Goal: Task Accomplishment & Management: Complete application form

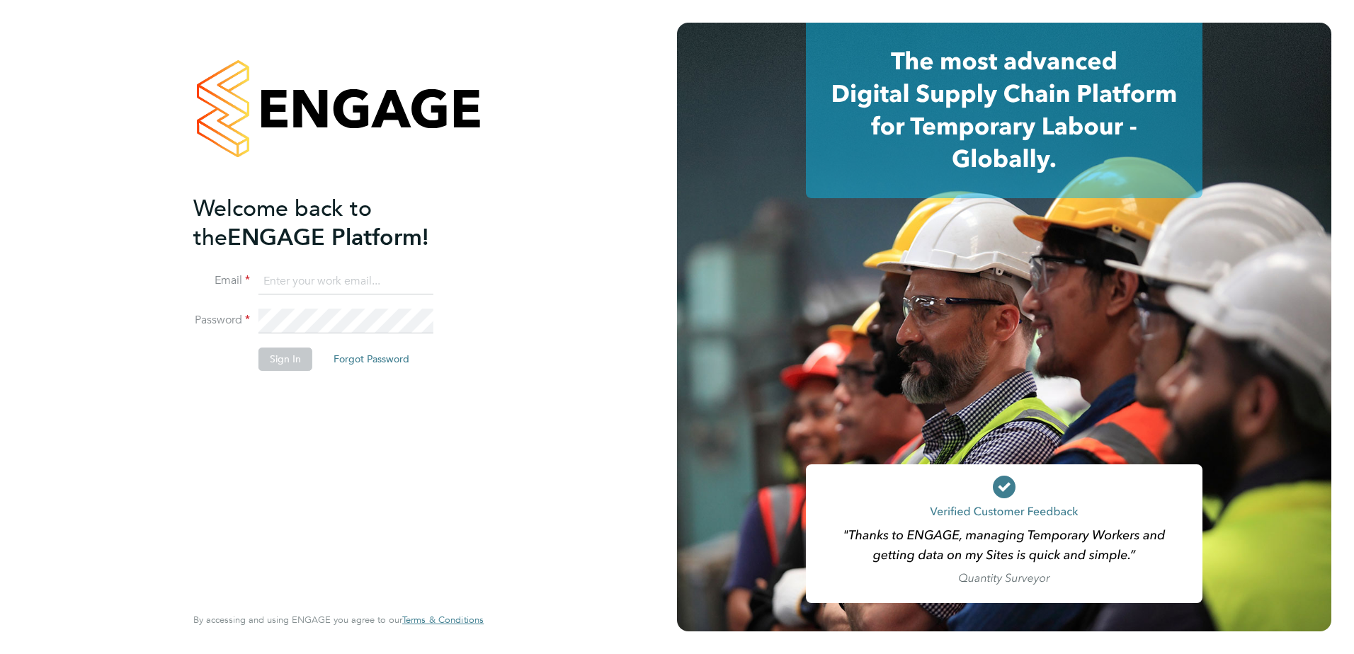
type input "Eleanor@boden-group.co.uk"
click at [299, 361] on button "Sign In" at bounding box center [286, 359] width 54 height 23
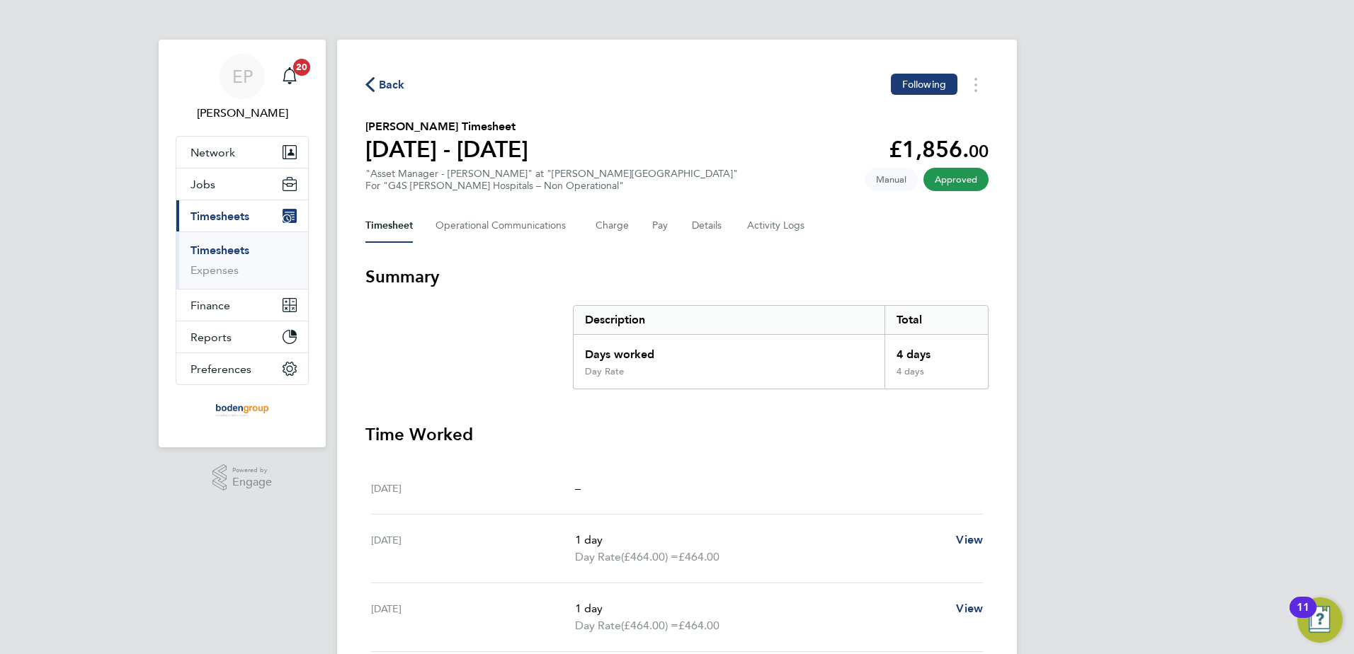
click at [240, 247] on link "Timesheets" at bounding box center [220, 250] width 59 height 13
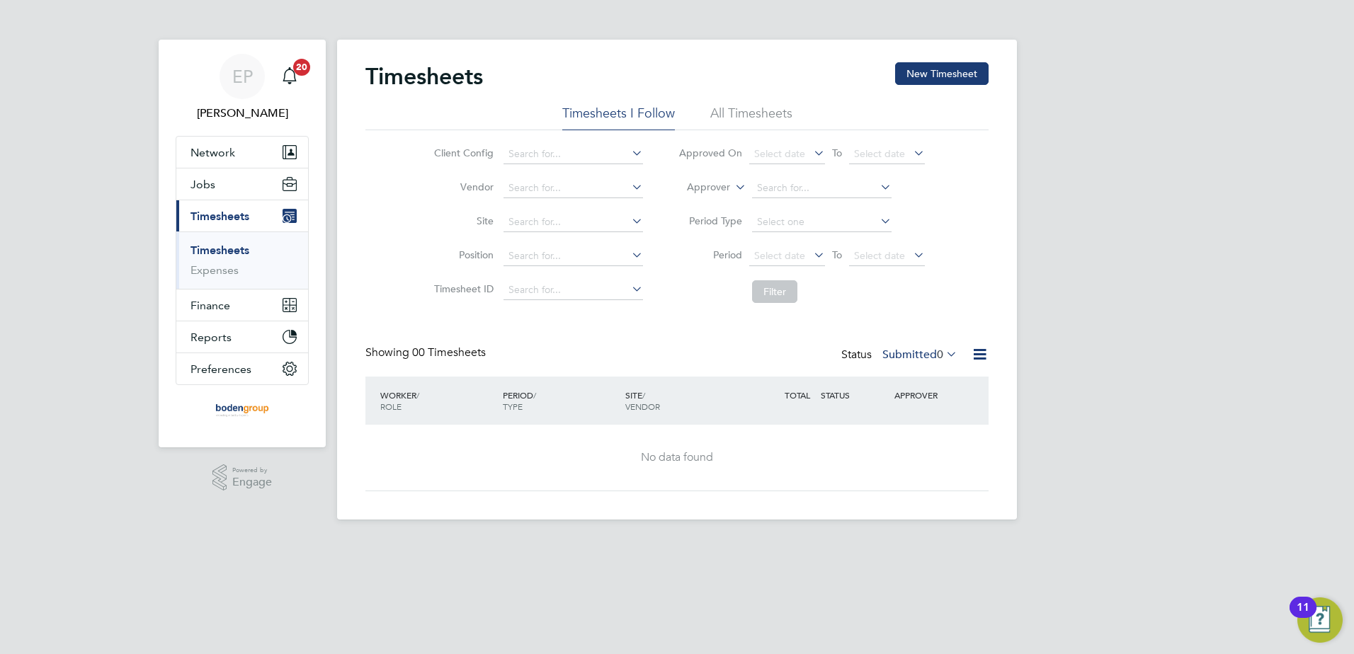
click at [943, 353] on icon at bounding box center [943, 354] width 0 height 20
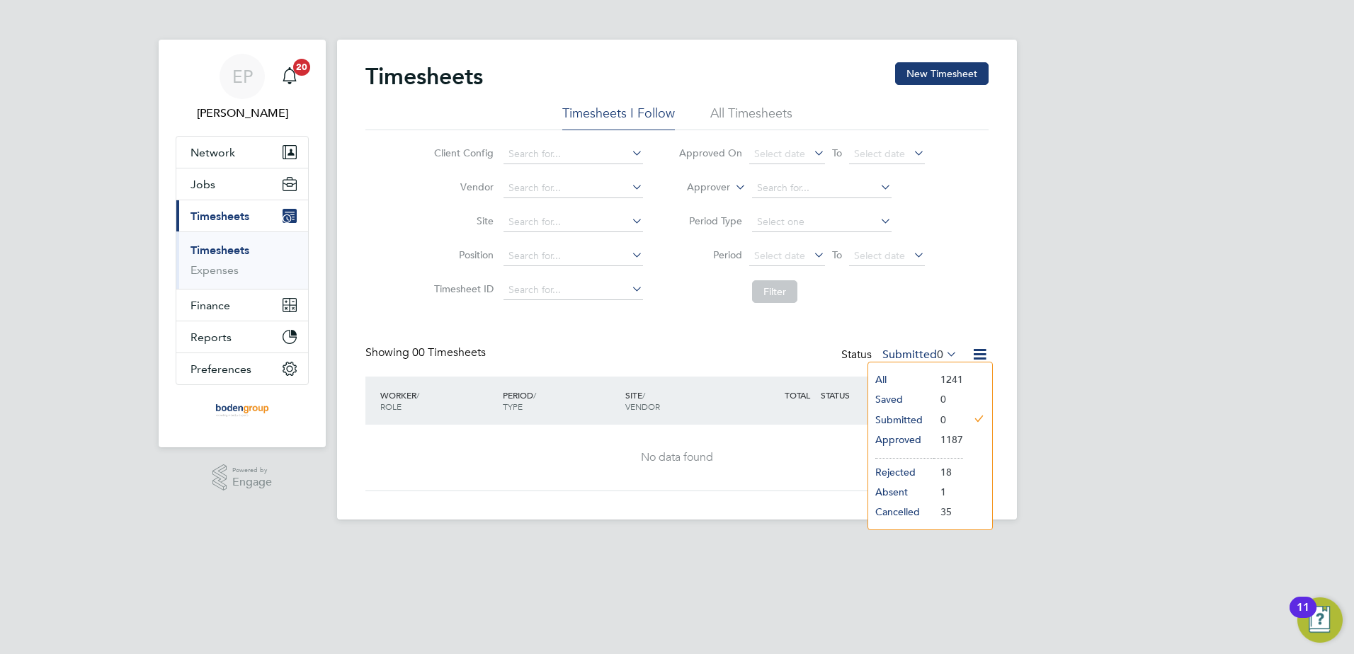
click at [933, 439] on li "1187" at bounding box center [948, 440] width 30 height 20
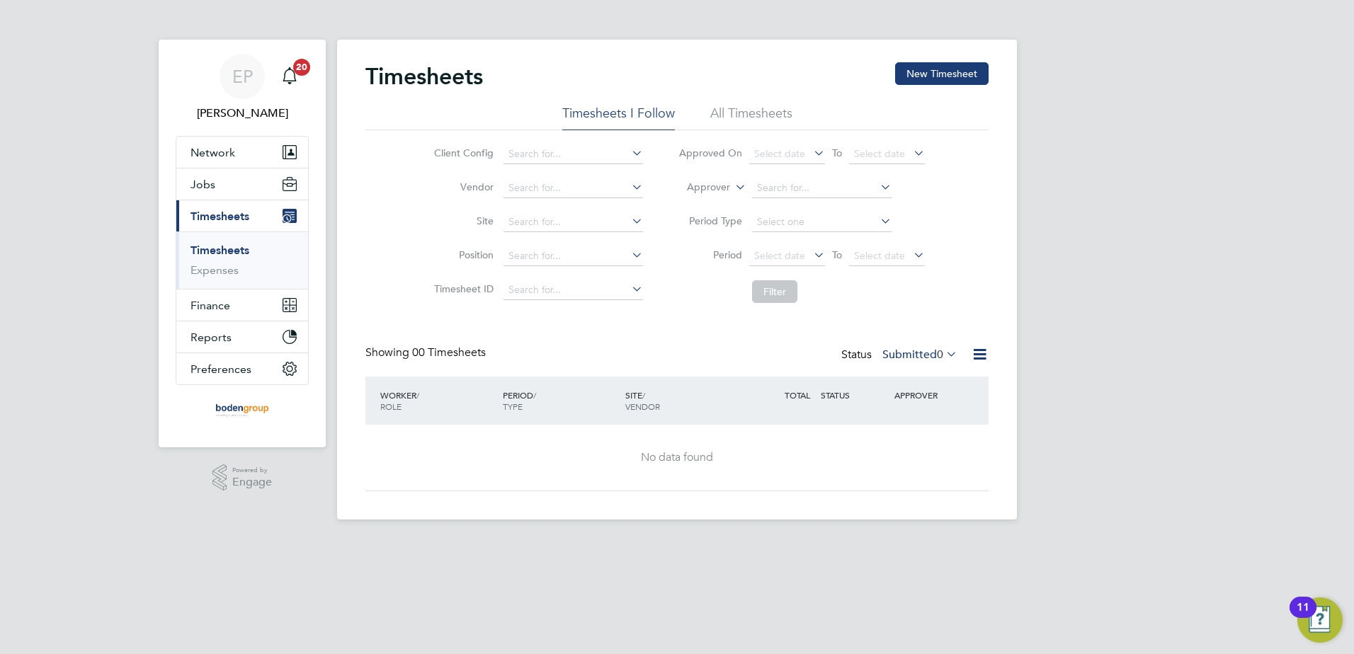
click at [941, 353] on span "0" at bounding box center [940, 355] width 6 height 14
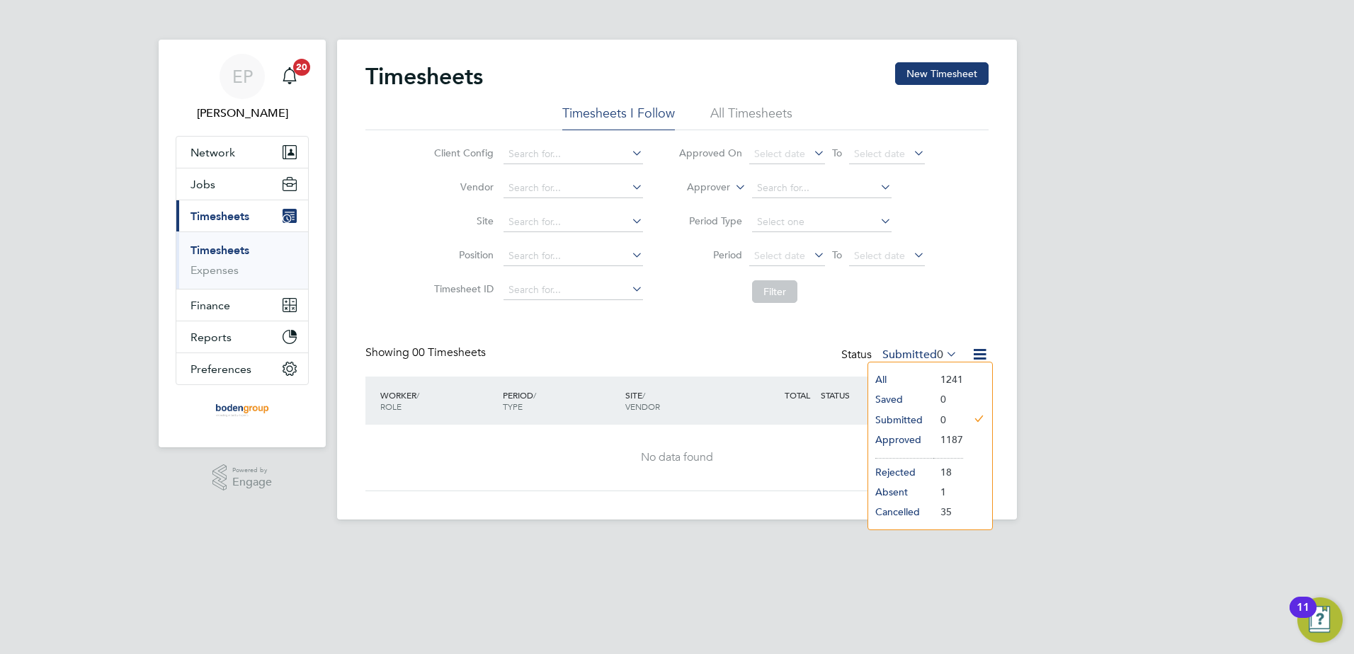
click at [950, 441] on li "1187" at bounding box center [948, 440] width 30 height 20
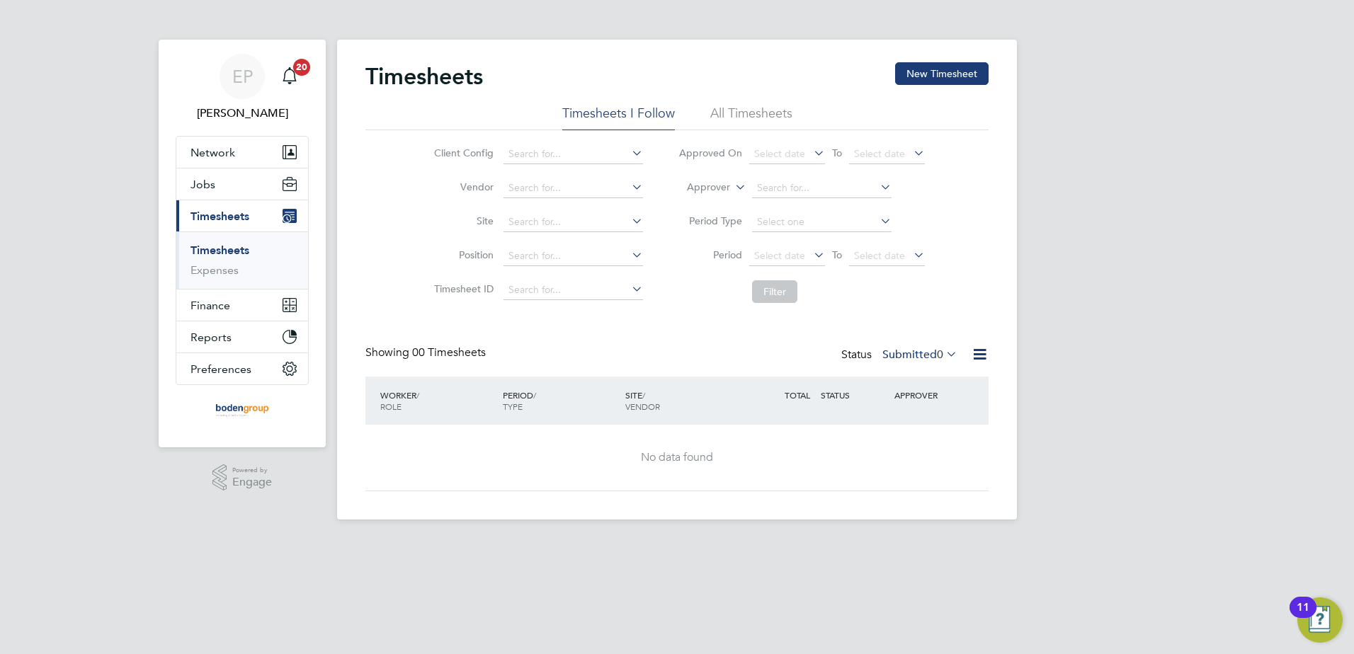
click at [938, 355] on span "0" at bounding box center [940, 355] width 6 height 14
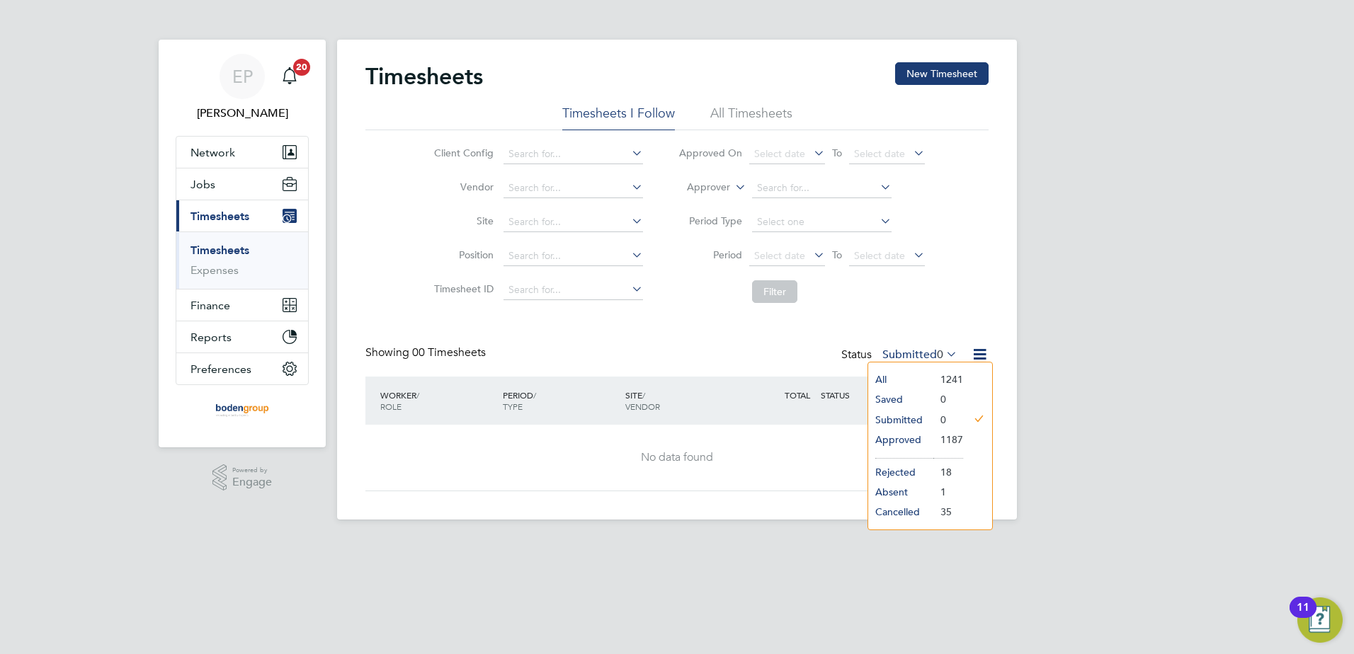
click at [905, 438] on li "Approved" at bounding box center [900, 440] width 65 height 20
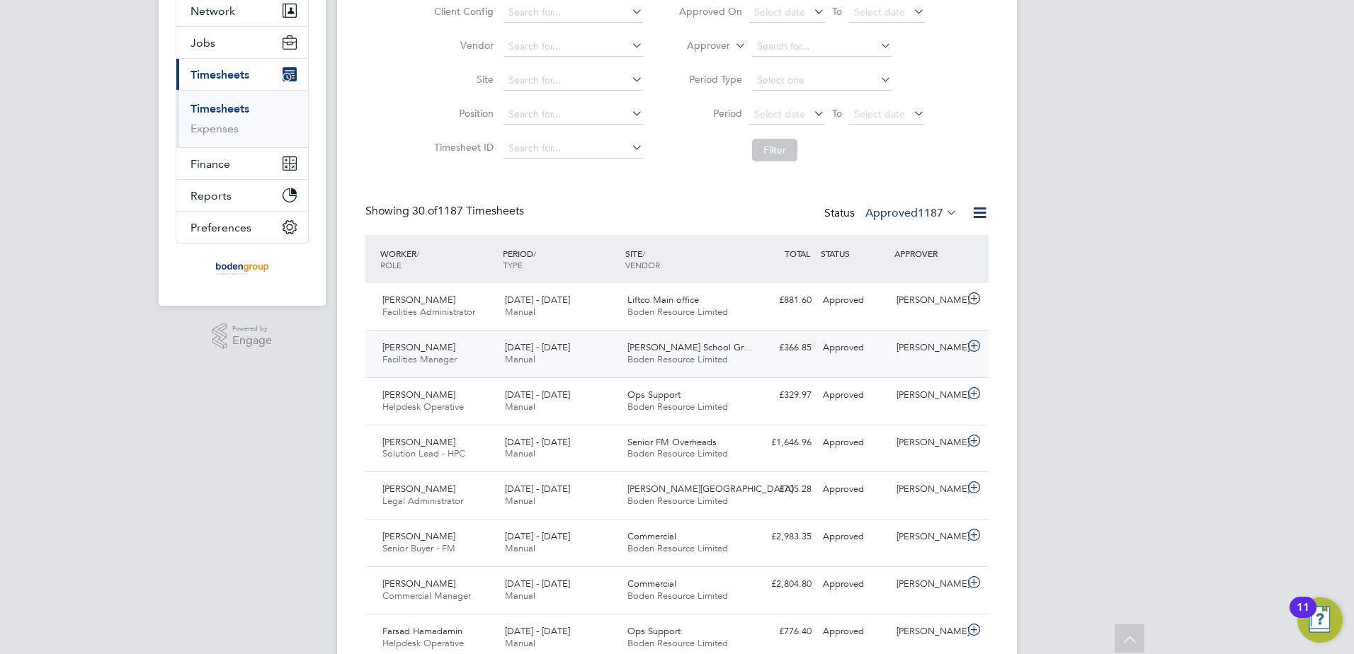
click at [448, 360] on span "Facilities Manager" at bounding box center [419, 359] width 74 height 12
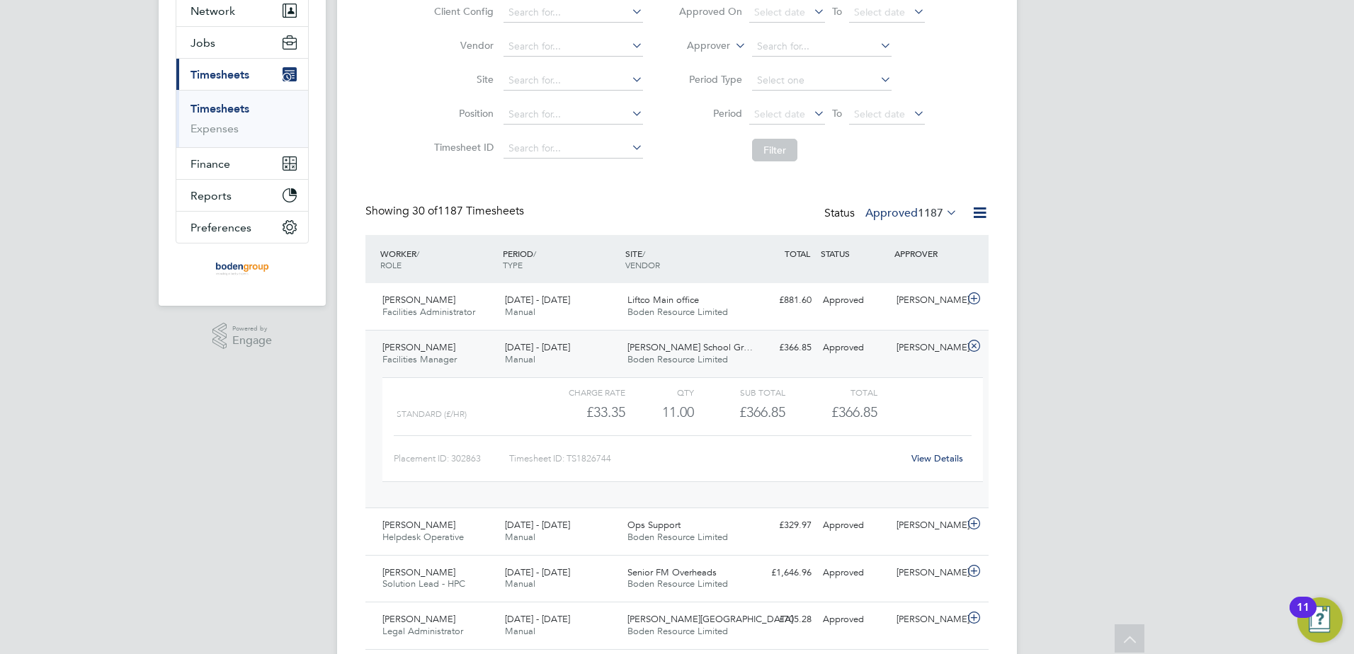
click at [932, 463] on link "View Details" at bounding box center [938, 459] width 52 height 12
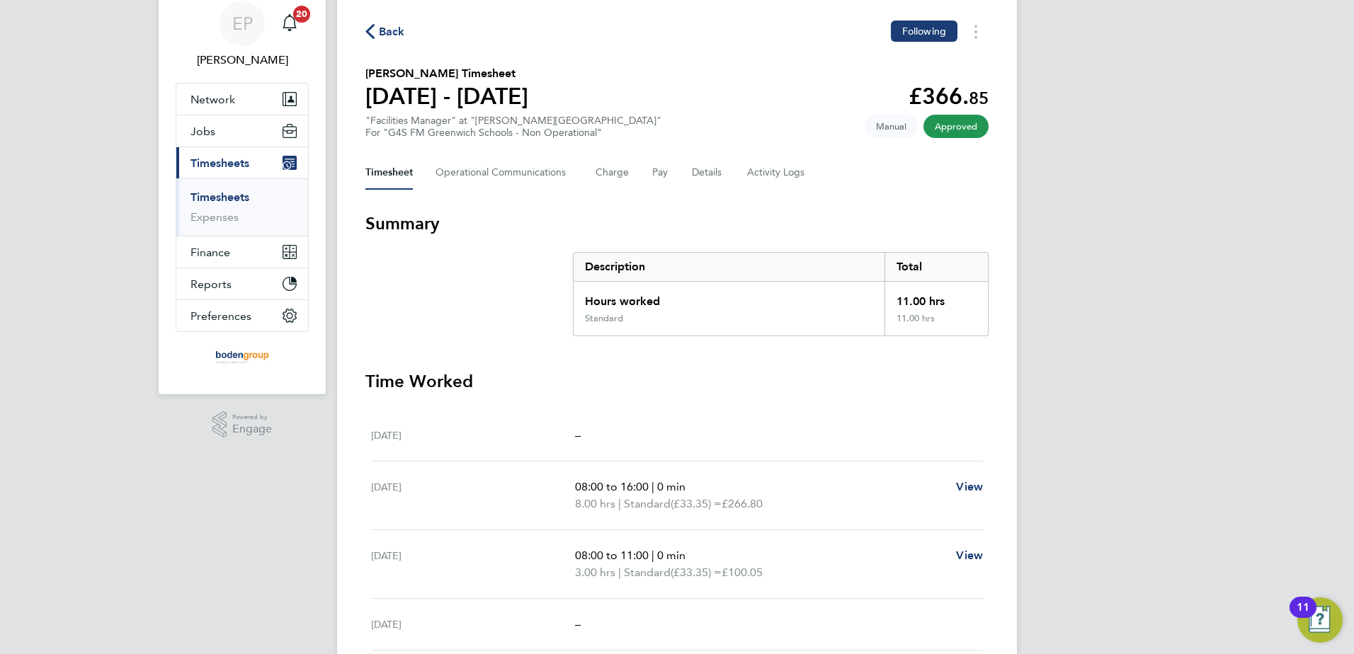
scroll to position [329, 0]
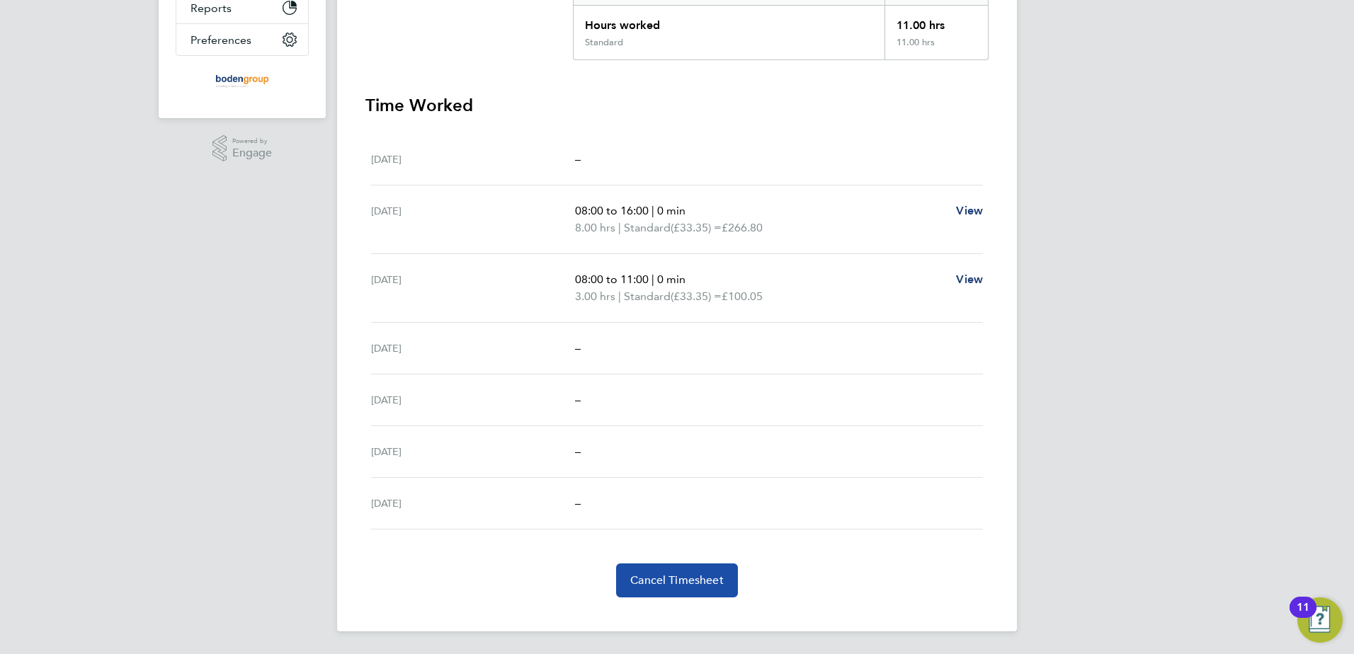
click at [669, 586] on span "Cancel Timesheet" at bounding box center [676, 581] width 93 height 14
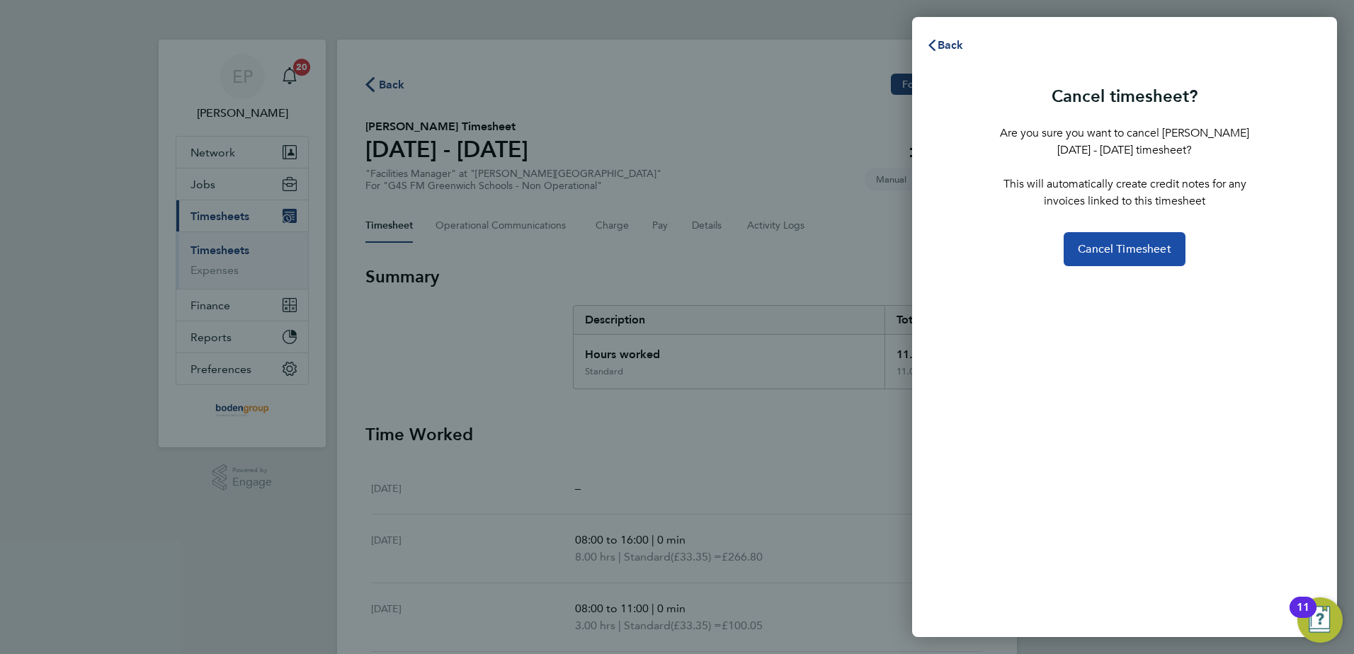
click at [1150, 247] on span "Cancel Timesheet" at bounding box center [1124, 249] width 93 height 14
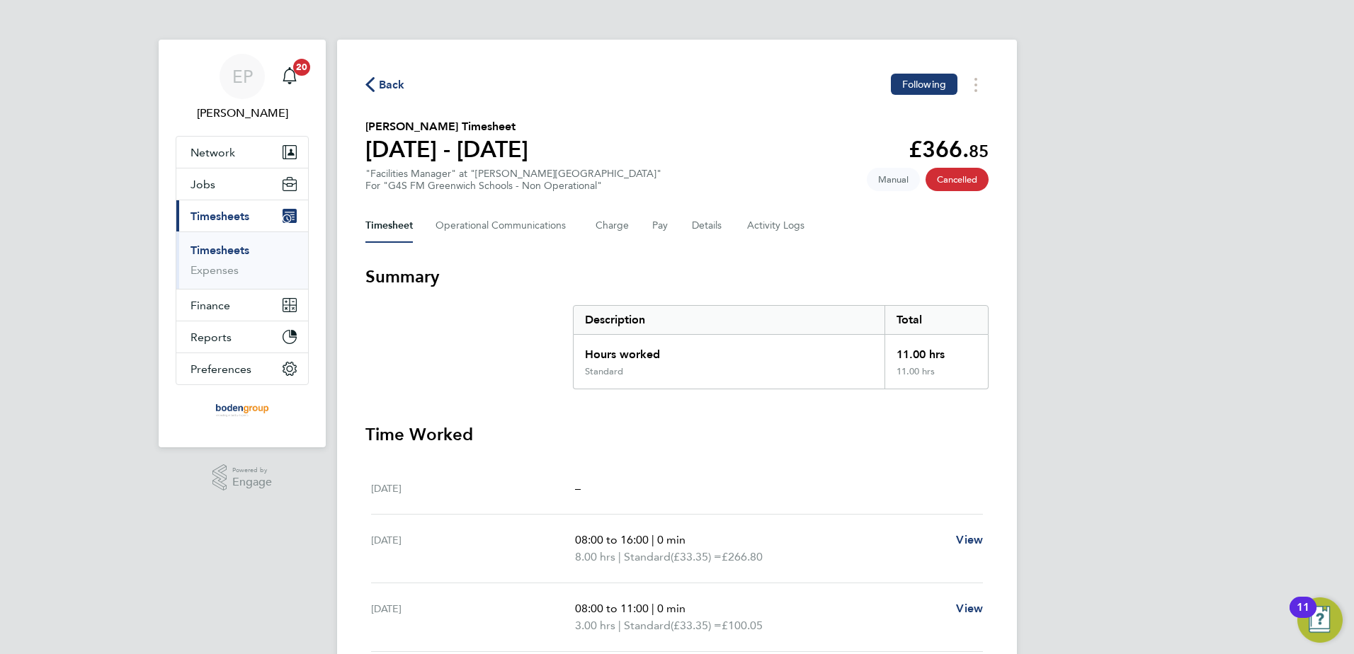
click at [228, 246] on link "Timesheets" at bounding box center [220, 250] width 59 height 13
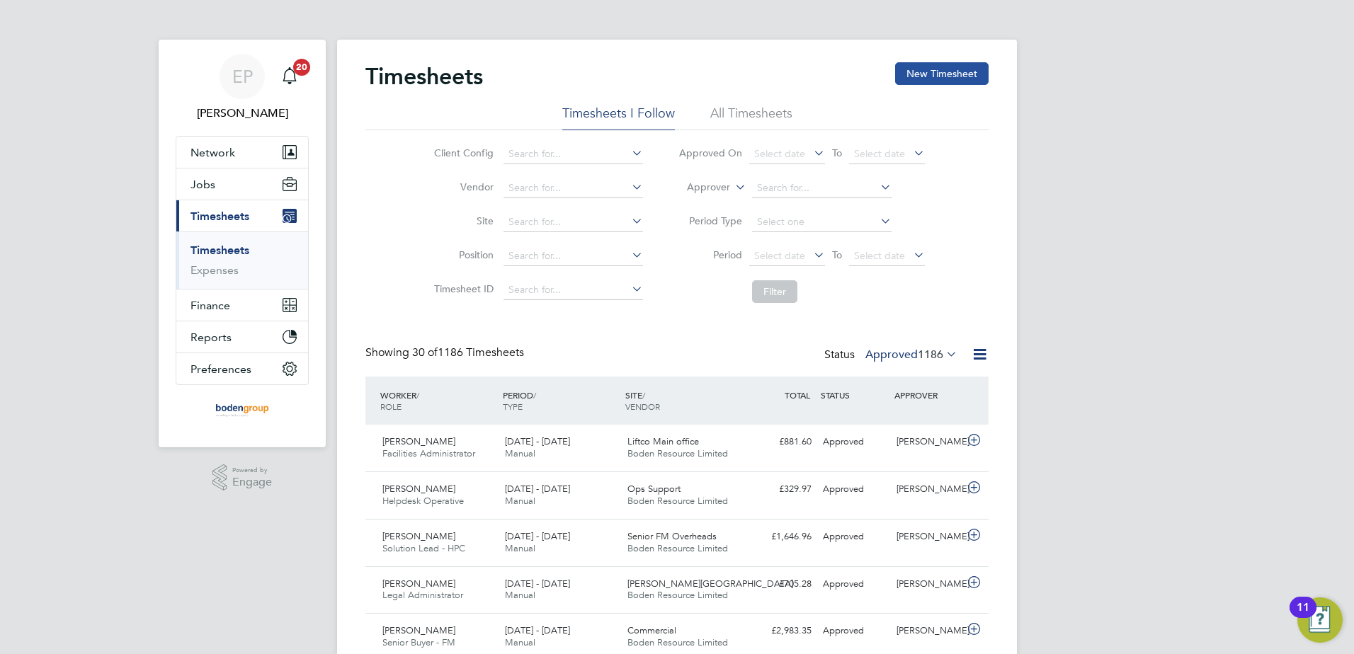
click at [914, 76] on button "New Timesheet" at bounding box center [941, 73] width 93 height 23
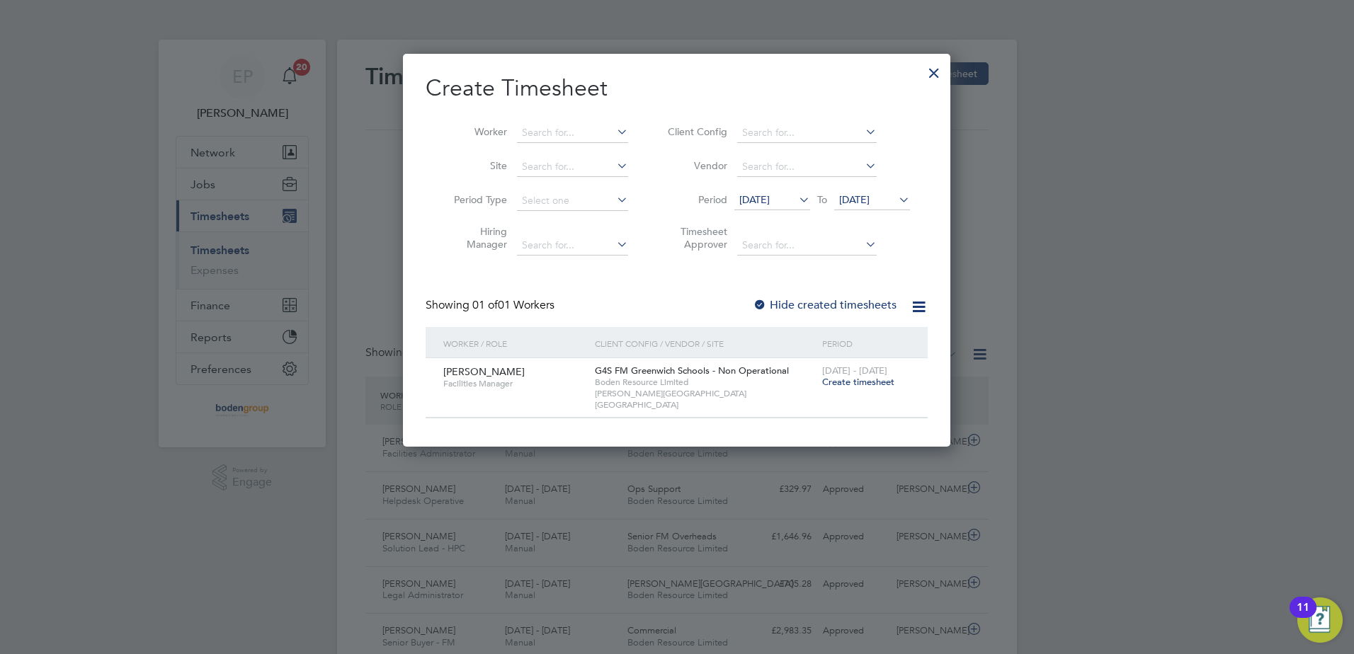
click at [869, 382] on span "Create timesheet" at bounding box center [858, 382] width 72 height 12
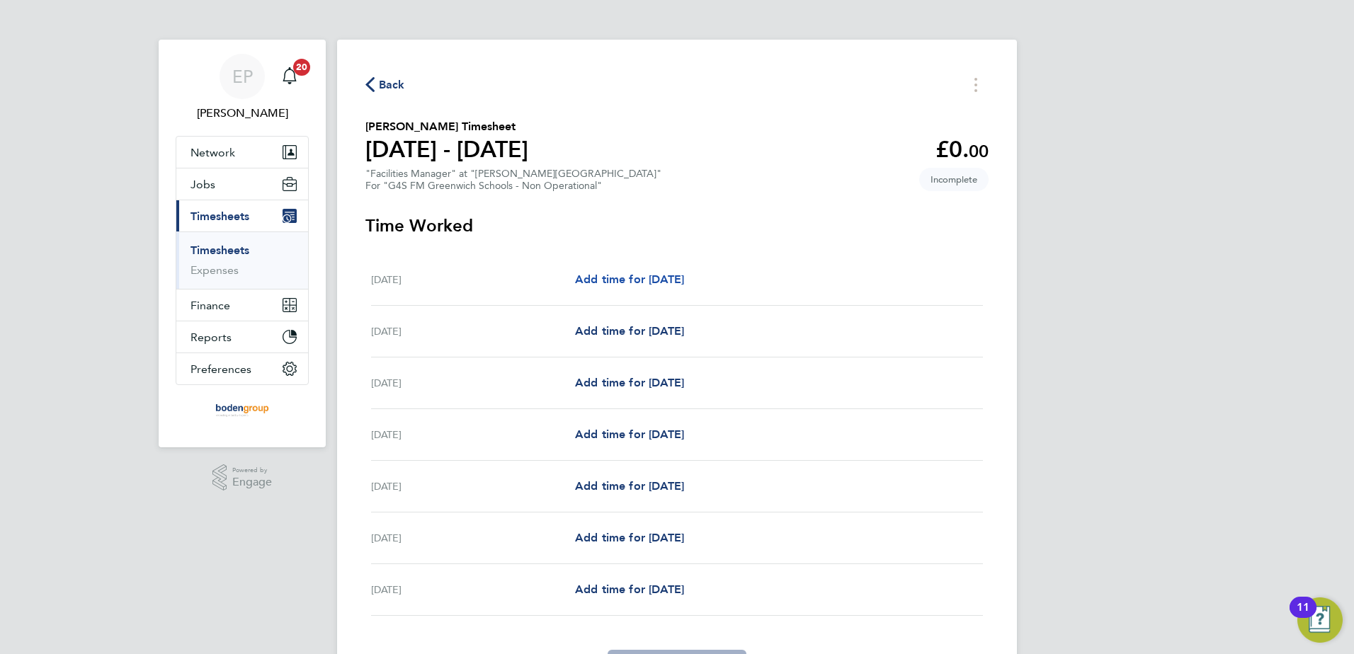
click at [675, 281] on span "Add time for Mon 15 Sep" at bounding box center [629, 279] width 109 height 13
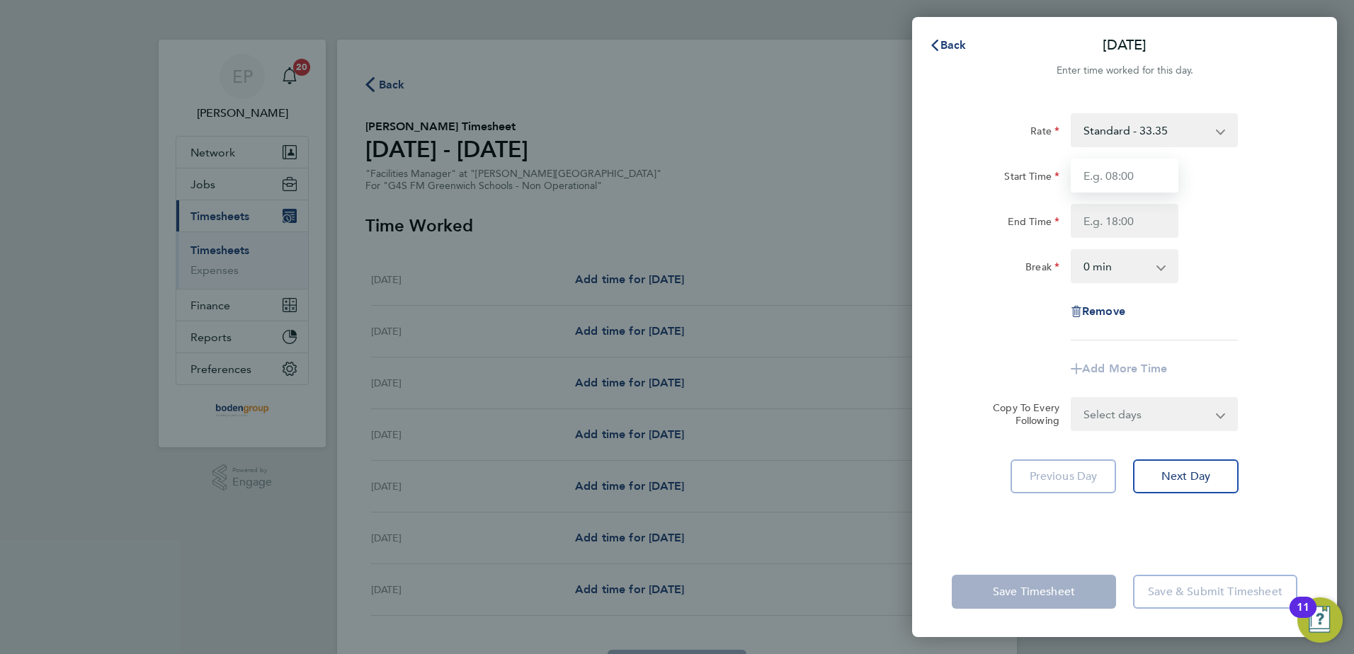
click at [1116, 181] on input "Start Time" at bounding box center [1125, 176] width 108 height 34
type input "08:00"
click at [1094, 226] on input "End Time" at bounding box center [1125, 221] width 108 height 34
type input "16:00"
drag, startPoint x: 1275, startPoint y: 193, endPoint x: 1276, endPoint y: 212, distance: 19.2
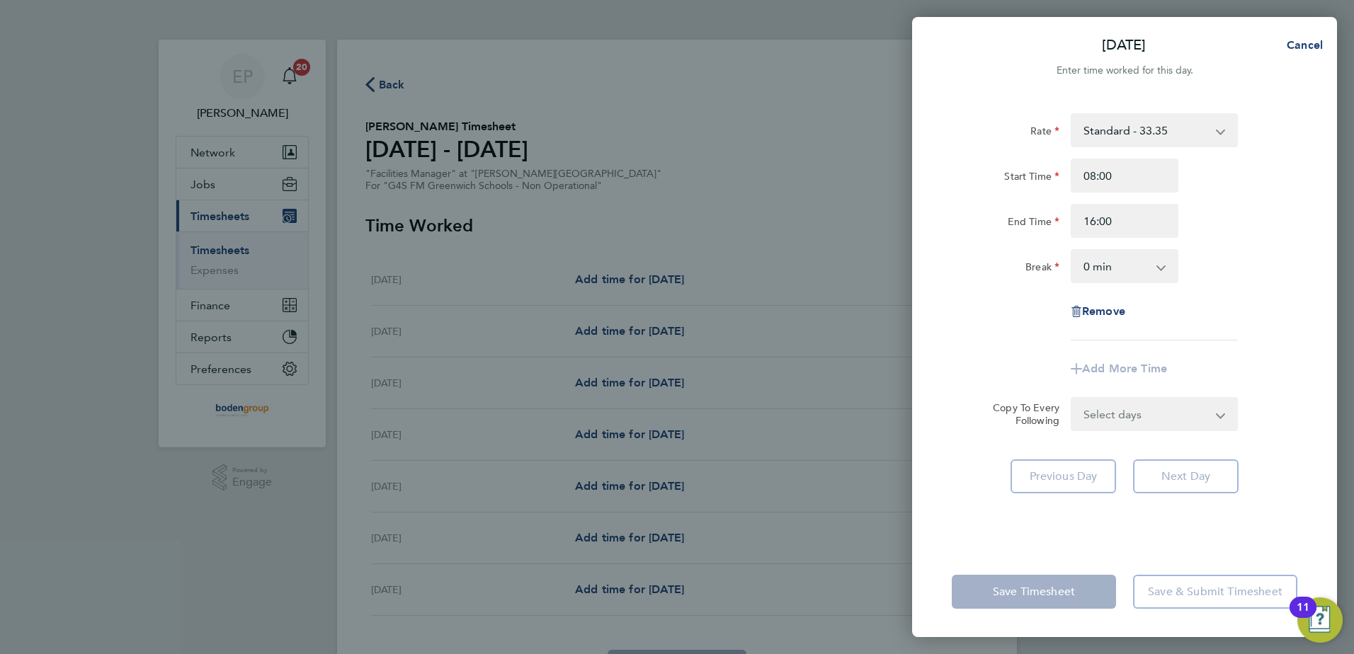
click at [1276, 212] on div "Start Time 08:00 End Time 16:00" at bounding box center [1124, 198] width 357 height 79
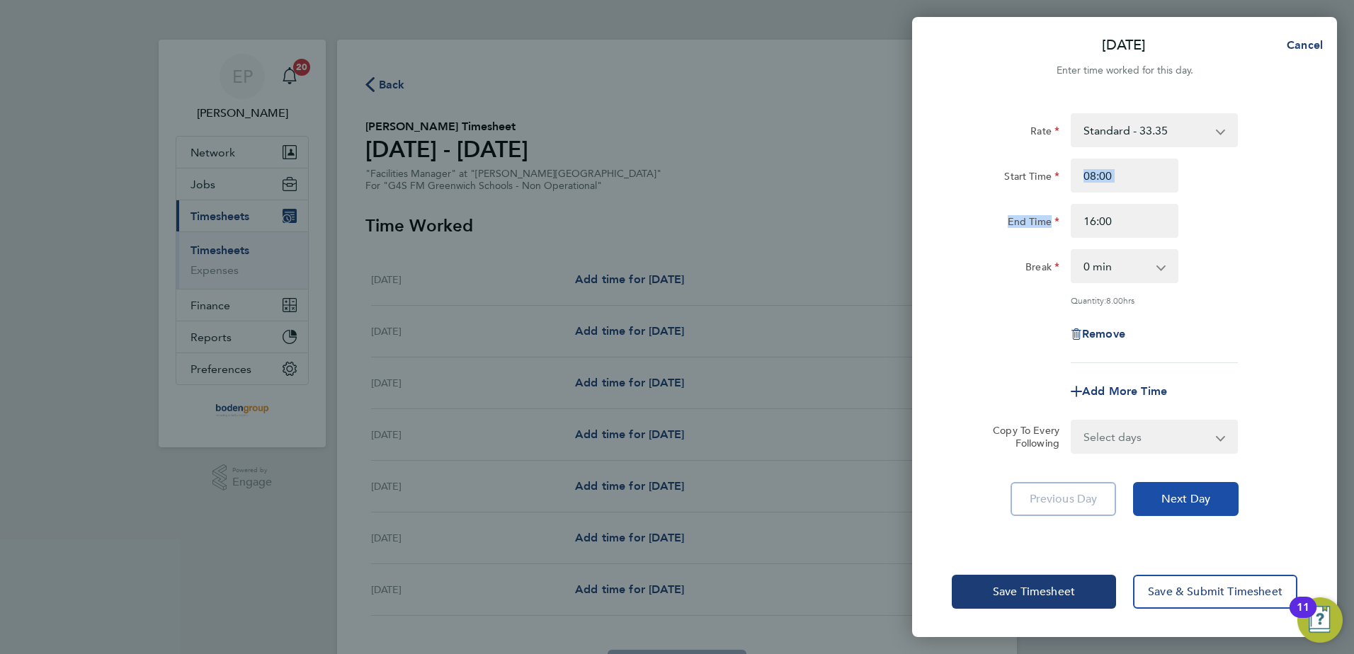
drag, startPoint x: 1224, startPoint y: 499, endPoint x: 1186, endPoint y: 386, distance: 118.9
click at [1223, 499] on button "Next Day" at bounding box center [1186, 499] width 106 height 34
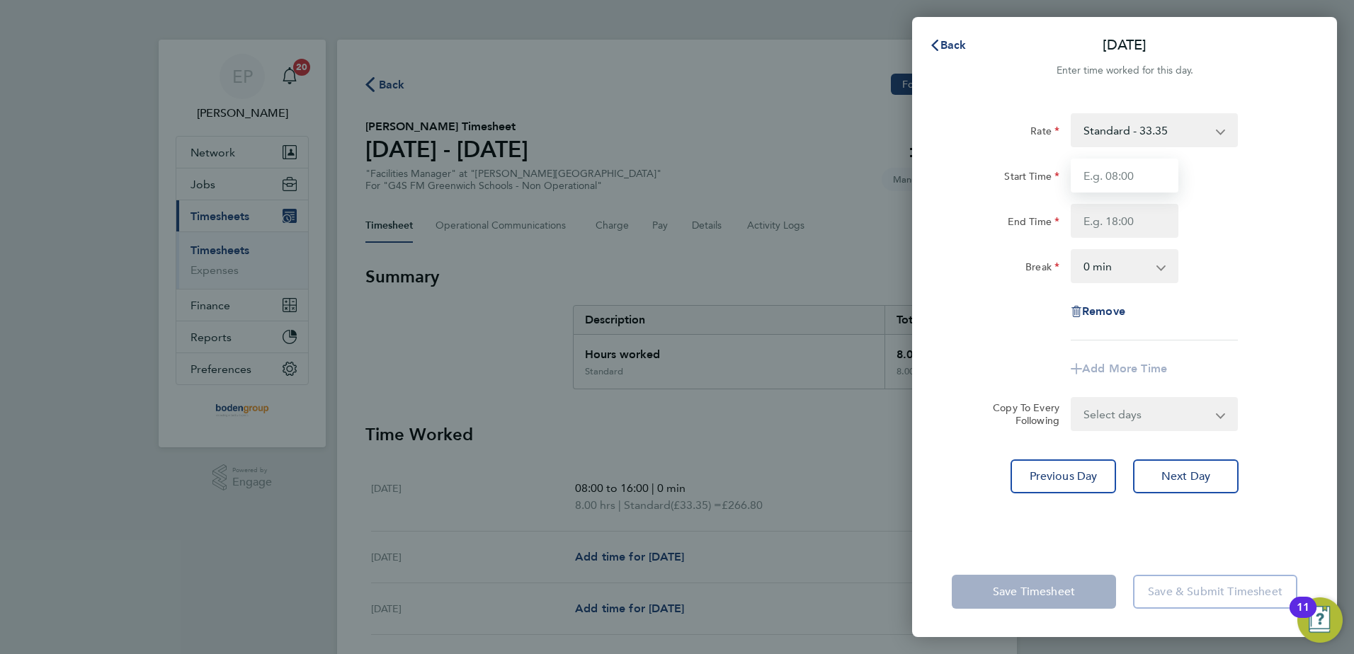
click at [1123, 175] on input "Start Time" at bounding box center [1125, 176] width 108 height 34
type input "08:00"
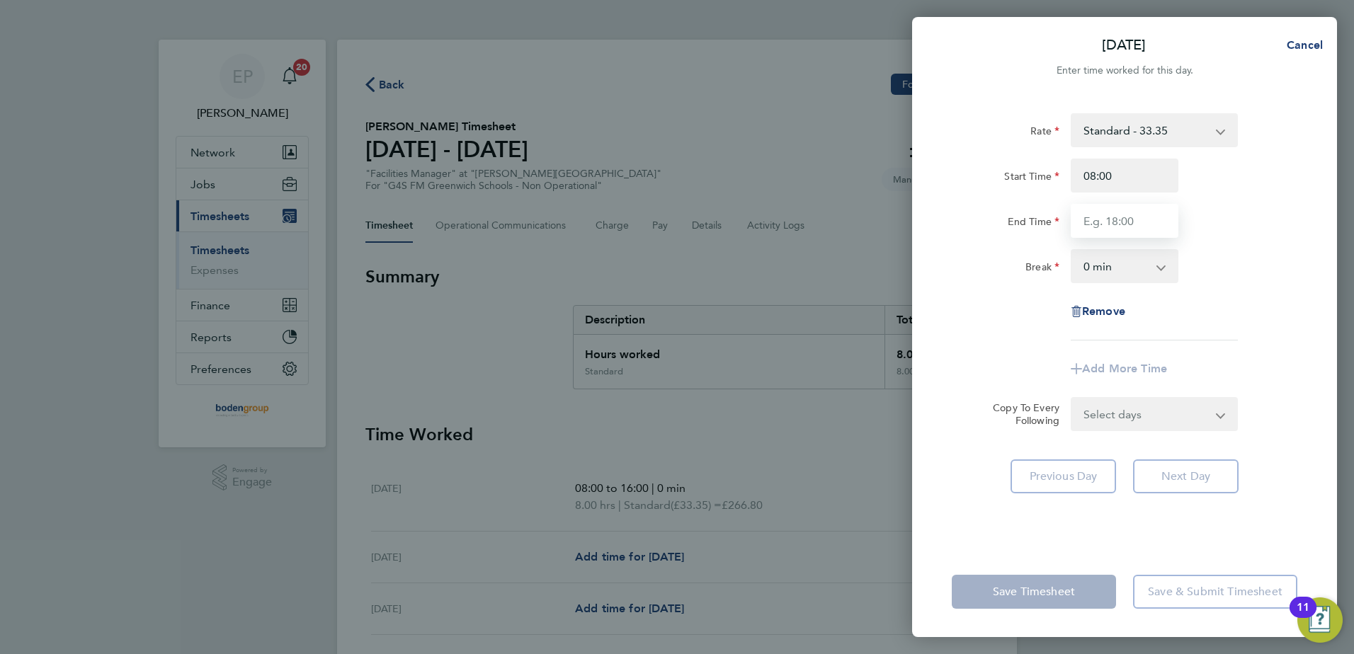
click at [1097, 222] on input "End Time" at bounding box center [1125, 221] width 108 height 34
type input "16:00"
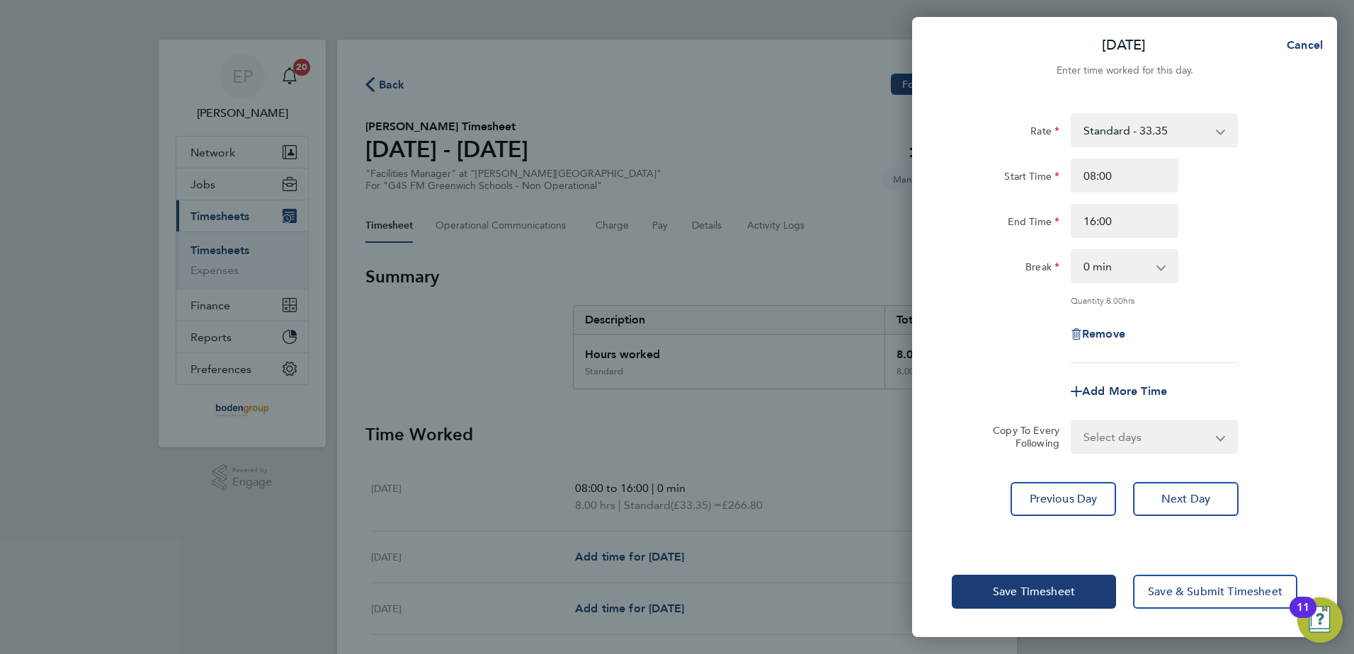
drag, startPoint x: 989, startPoint y: 328, endPoint x: 997, endPoint y: 331, distance: 8.3
click at [997, 331] on div "Remove" at bounding box center [1124, 334] width 357 height 34
click at [1188, 489] on button "Next Day" at bounding box center [1186, 499] width 106 height 34
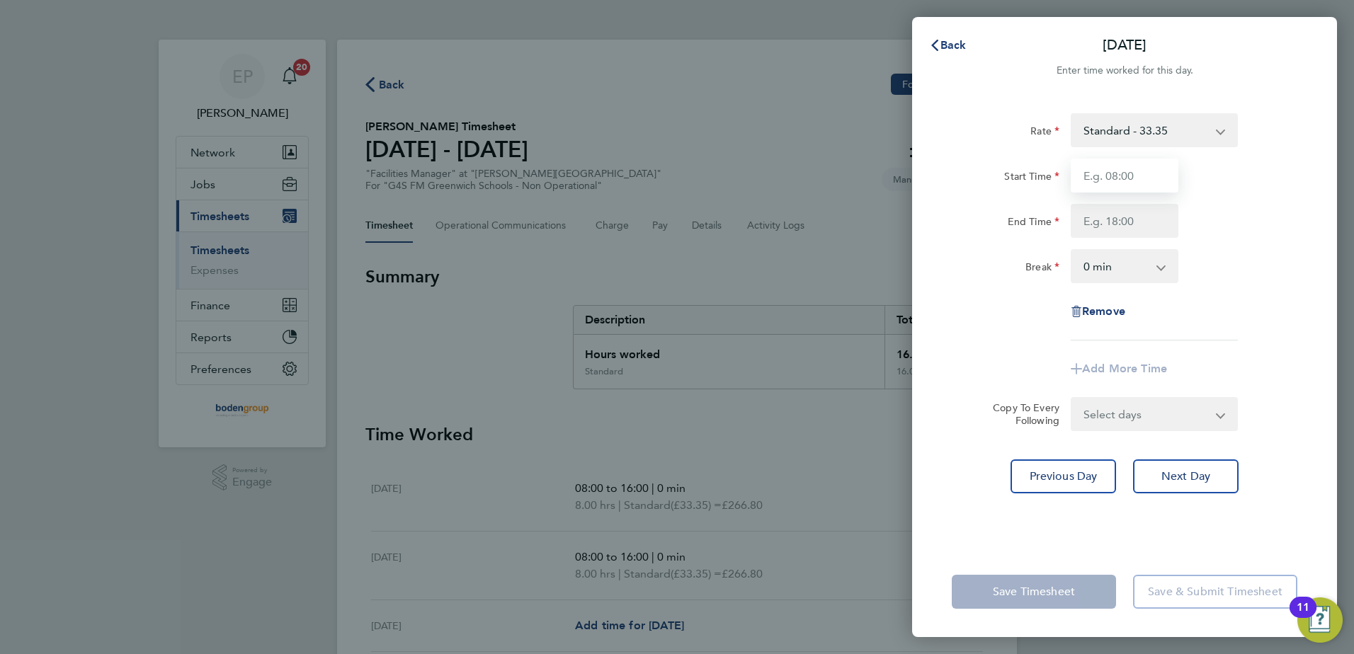
click at [1130, 174] on input "Start Time" at bounding box center [1125, 176] width 108 height 34
type input "08:00"
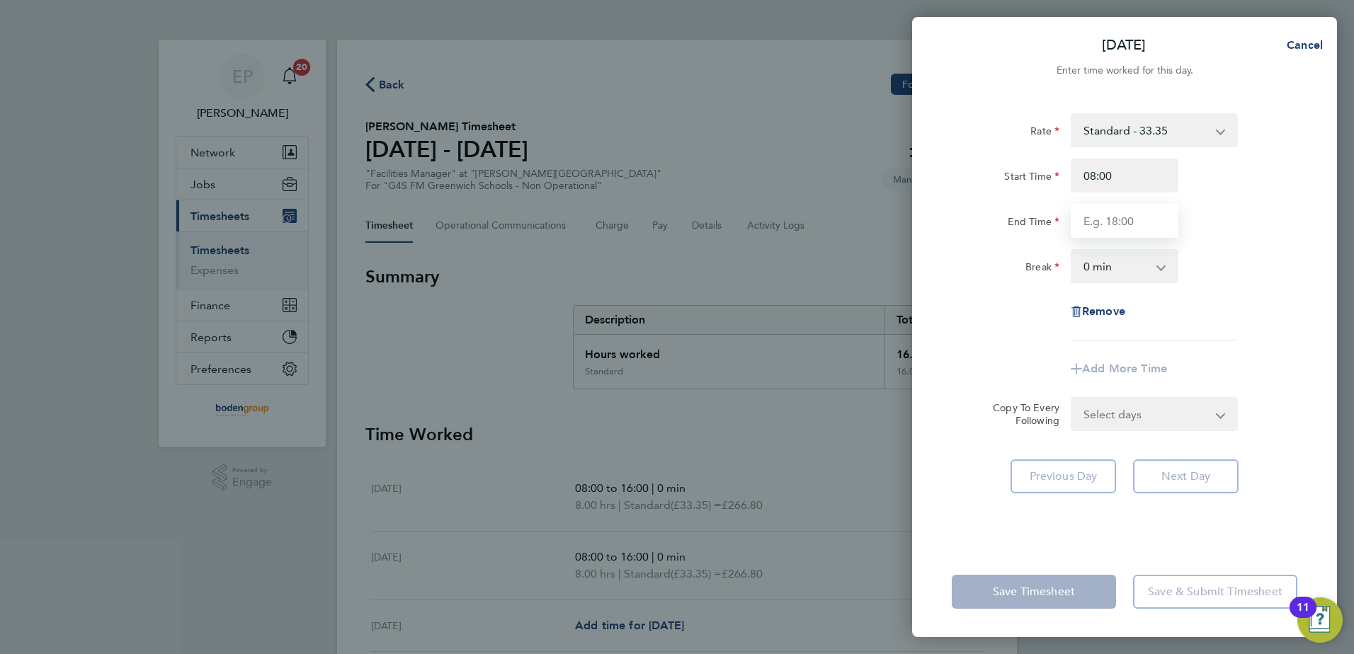
click at [1087, 224] on input "End Time" at bounding box center [1125, 221] width 108 height 34
type input "11:00"
click at [924, 324] on div "Rate Standard - 33.35 Start Time 08:00 End Time 11:00 Break 0 min 15 min 30 min…" at bounding box center [1124, 321] width 425 height 450
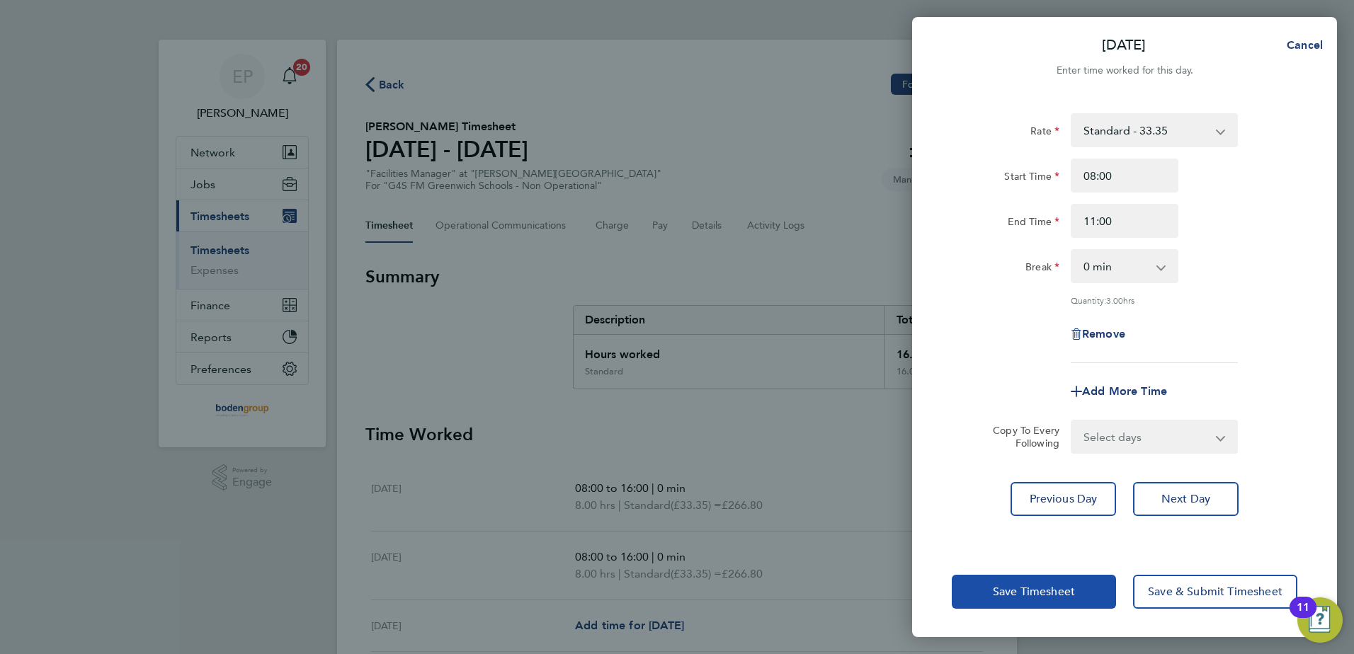
click at [967, 584] on button "Save Timesheet" at bounding box center [1034, 592] width 164 height 34
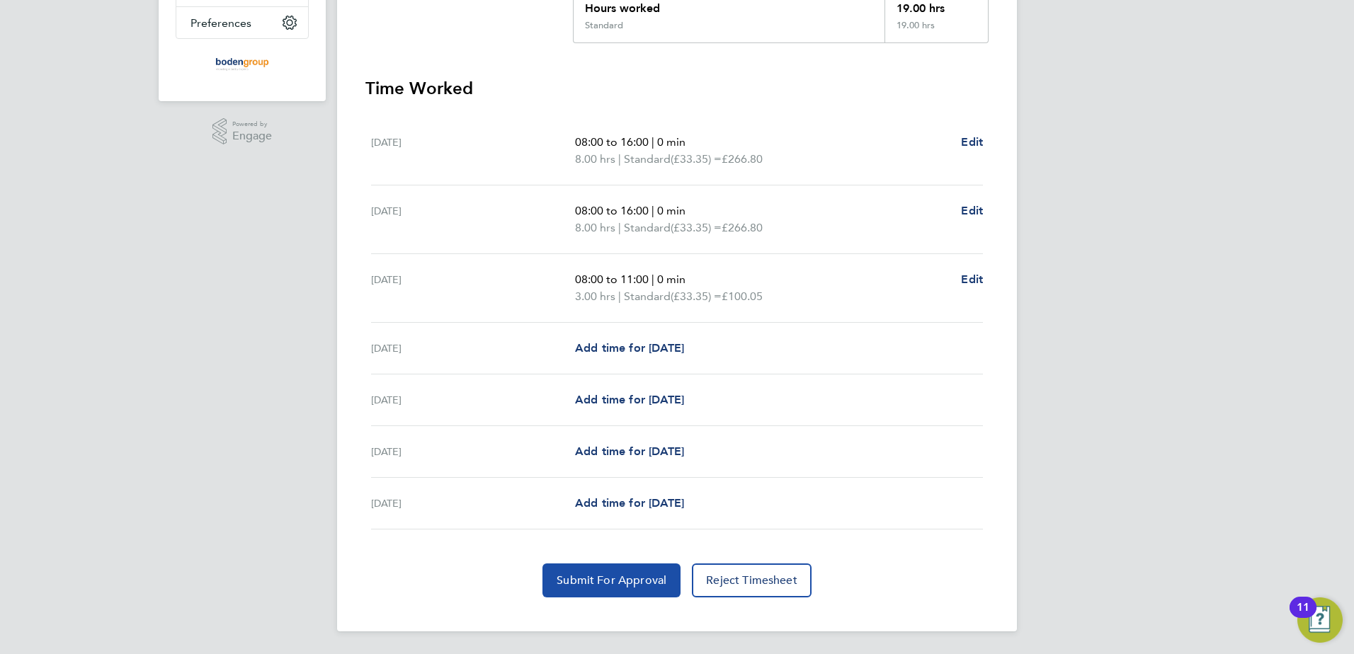
click at [596, 571] on button "Submit For Approval" at bounding box center [612, 581] width 138 height 34
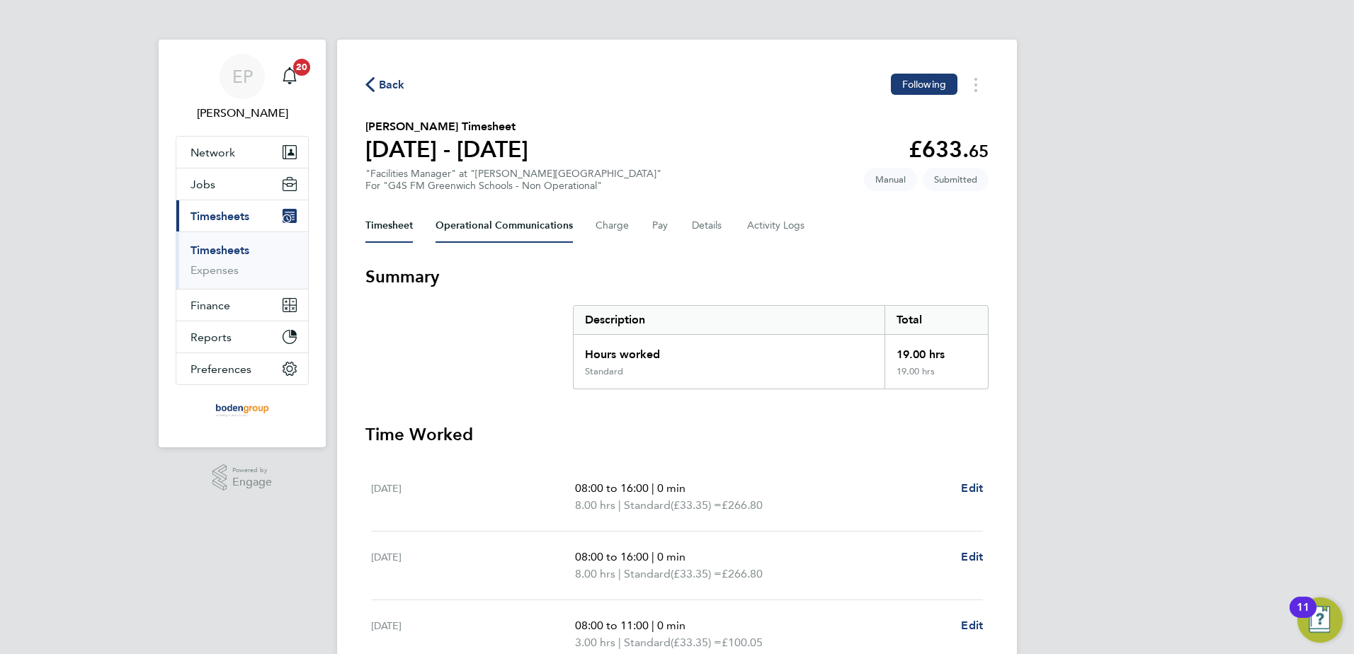
click at [492, 230] on Communications-tab "Operational Communications" at bounding box center [504, 226] width 137 height 34
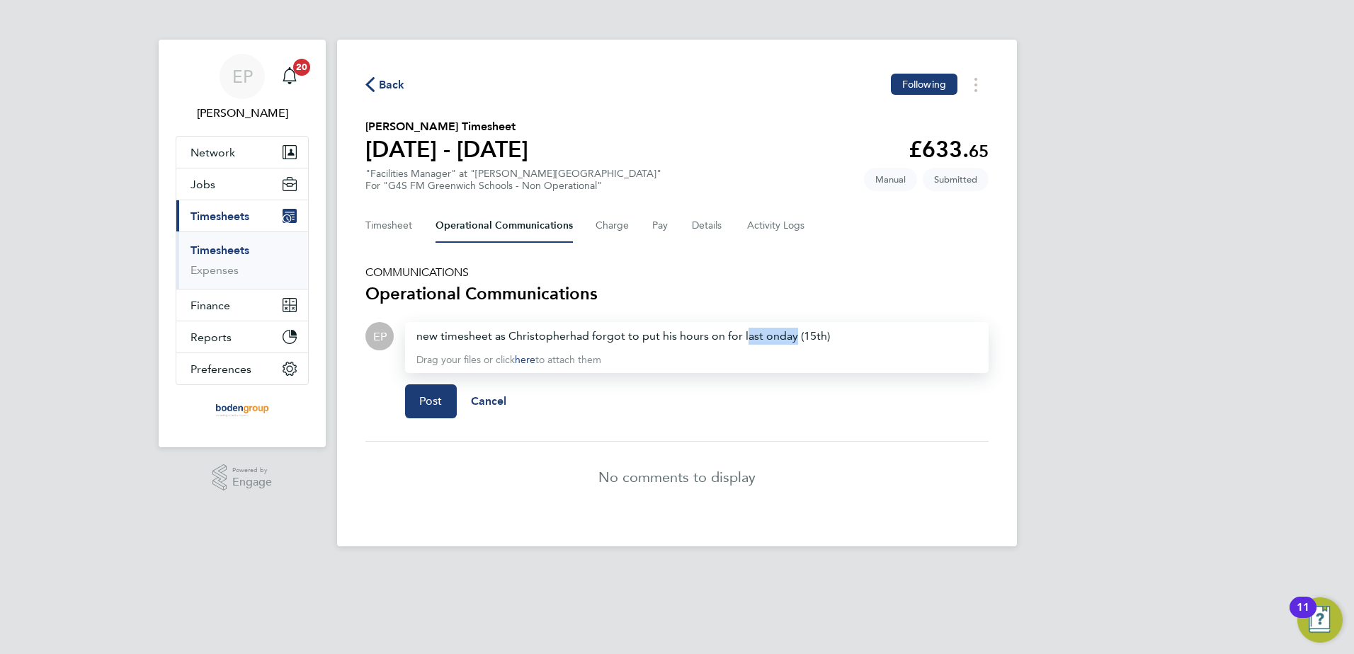
drag, startPoint x: 795, startPoint y: 339, endPoint x: 744, endPoint y: 341, distance: 51.0
click at [744, 341] on div "new timesheet as Christopherhad forgot to put his hours on for last onday (15th)" at bounding box center [696, 336] width 561 height 17
click at [567, 335] on div "new timesheet as Christopherhad forgot to put his hours on for the Monday (15th)" at bounding box center [696, 336] width 561 height 17
click at [424, 342] on div "new timesheet as Christopher had forgot to put his hours on for the Monday (15t…" at bounding box center [696, 336] width 561 height 17
click at [851, 339] on div "New timesheet as Christopher had forgot to put his hours on for the Monday (15t…" at bounding box center [696, 336] width 561 height 17
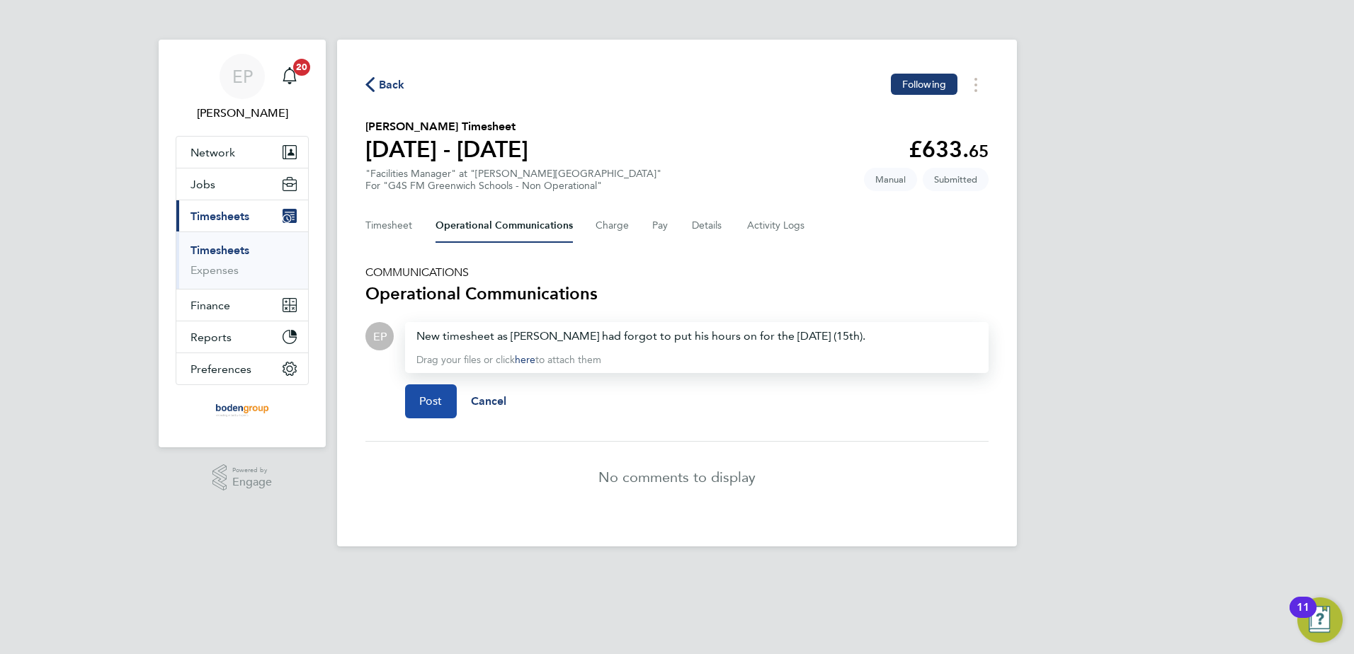
click at [441, 399] on span "Post" at bounding box center [430, 401] width 23 height 14
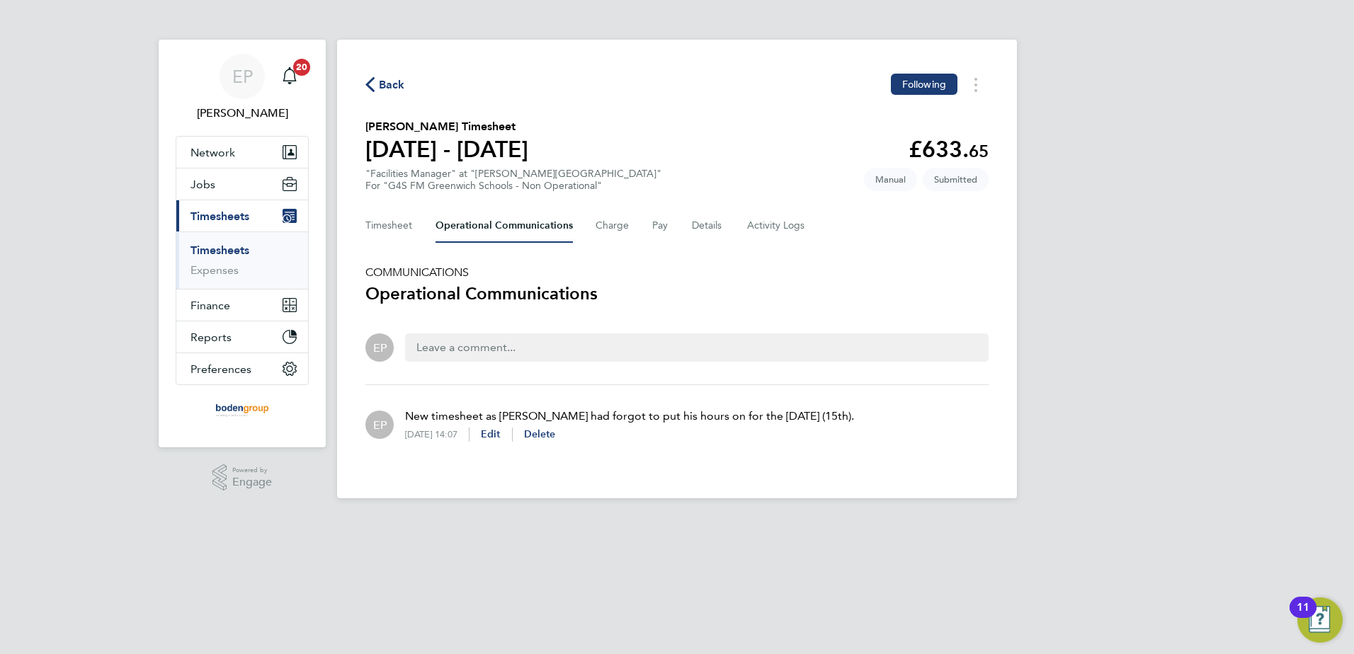
click at [225, 243] on ul "Timesheets Expenses" at bounding box center [242, 260] width 132 height 57
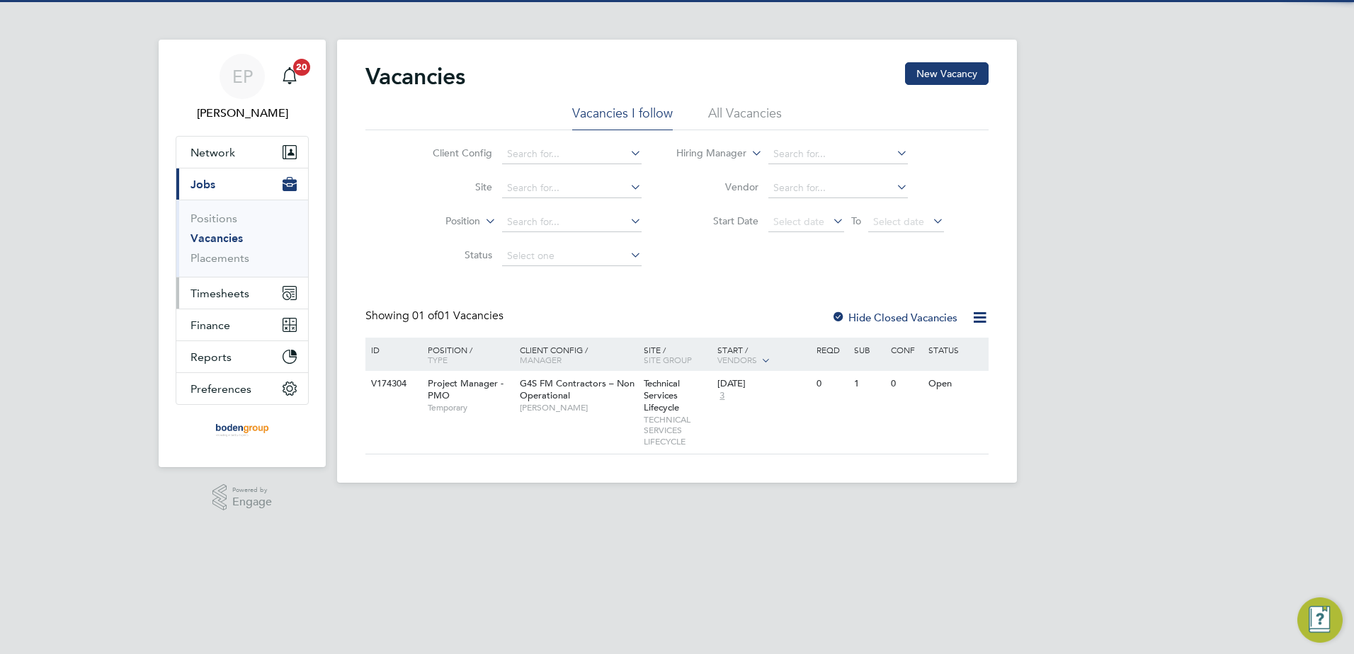
click at [228, 288] on span "Timesheets" at bounding box center [220, 293] width 59 height 13
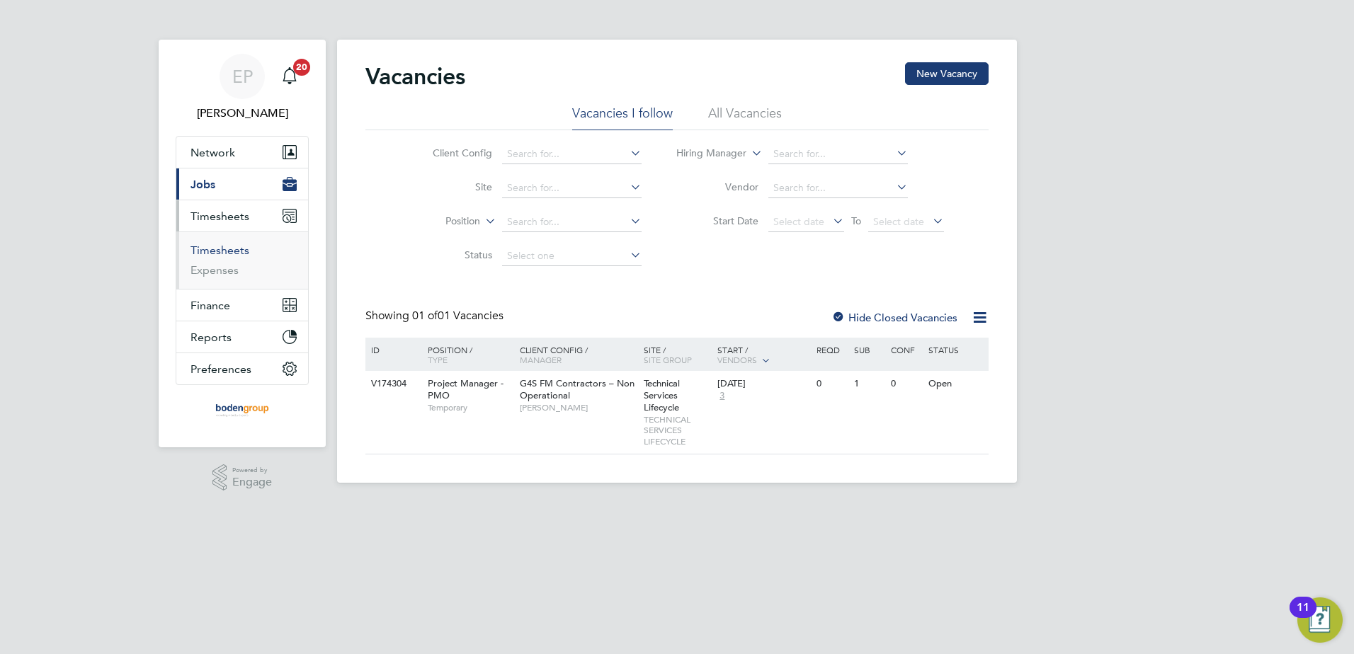
click at [228, 246] on link "Timesheets" at bounding box center [220, 250] width 59 height 13
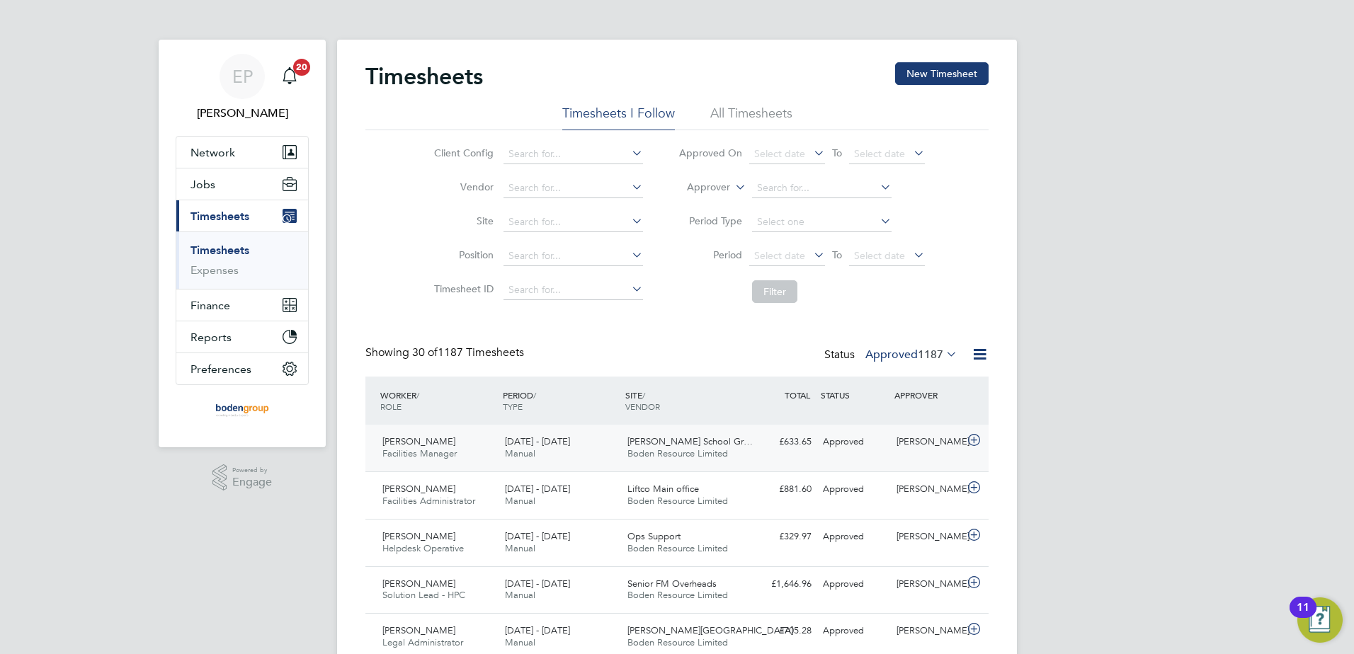
click at [664, 452] on span "Boden Resource Limited" at bounding box center [678, 454] width 101 height 12
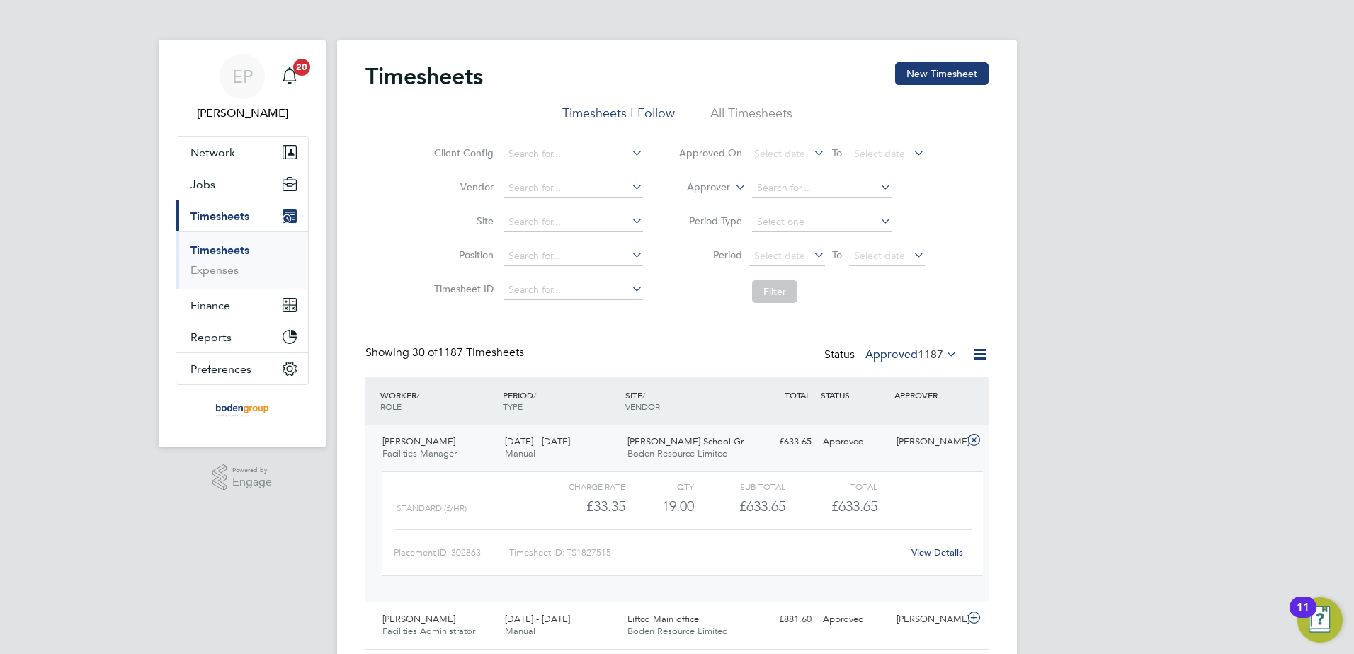
click at [930, 557] on link "View Details" at bounding box center [938, 553] width 52 height 12
